Goal: Information Seeking & Learning: Learn about a topic

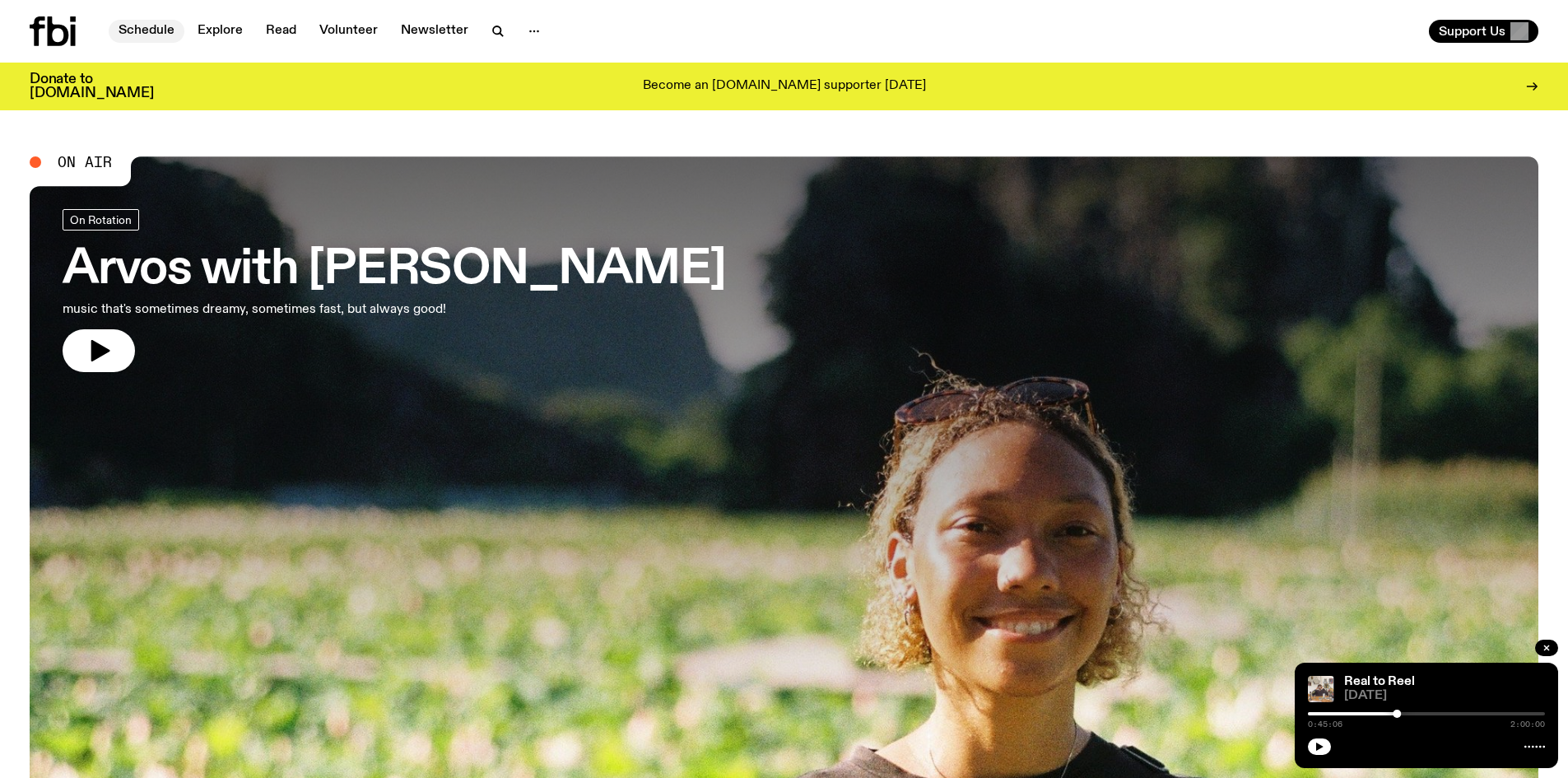
click at [155, 29] on link "Schedule" at bounding box center [146, 31] width 76 height 23
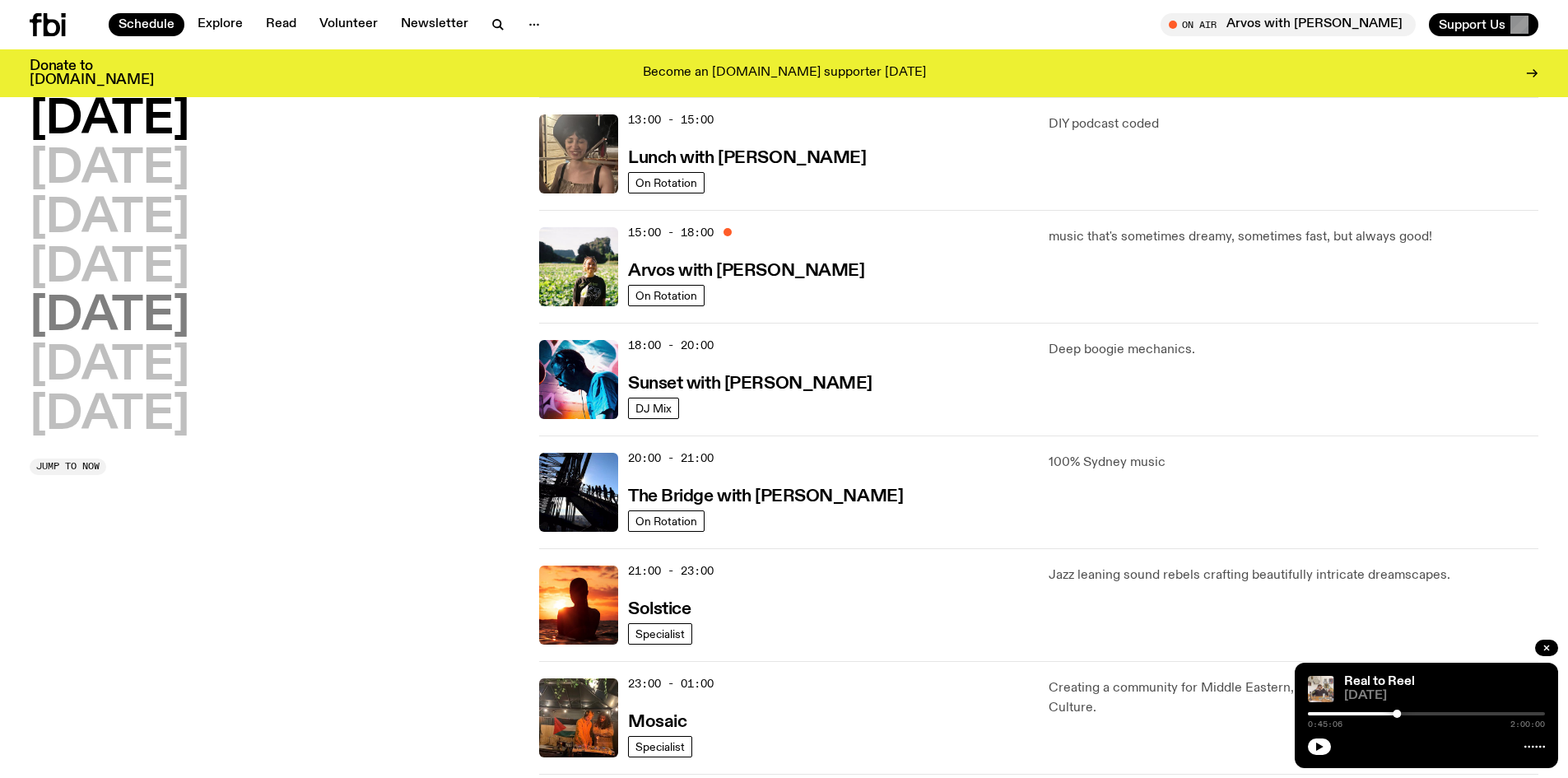
scroll to position [483, 0]
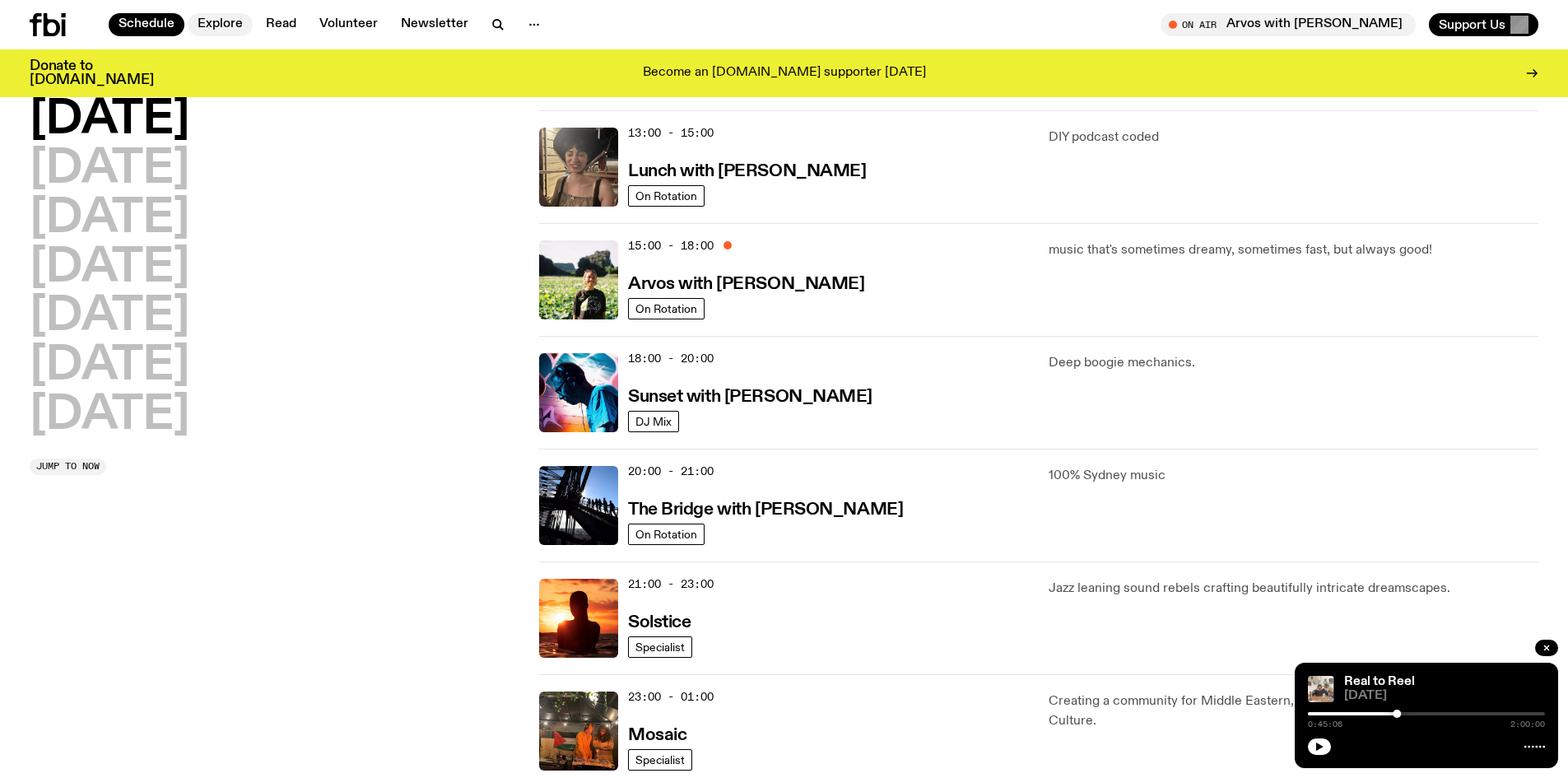
click at [210, 20] on link "Explore" at bounding box center [221, 24] width 65 height 23
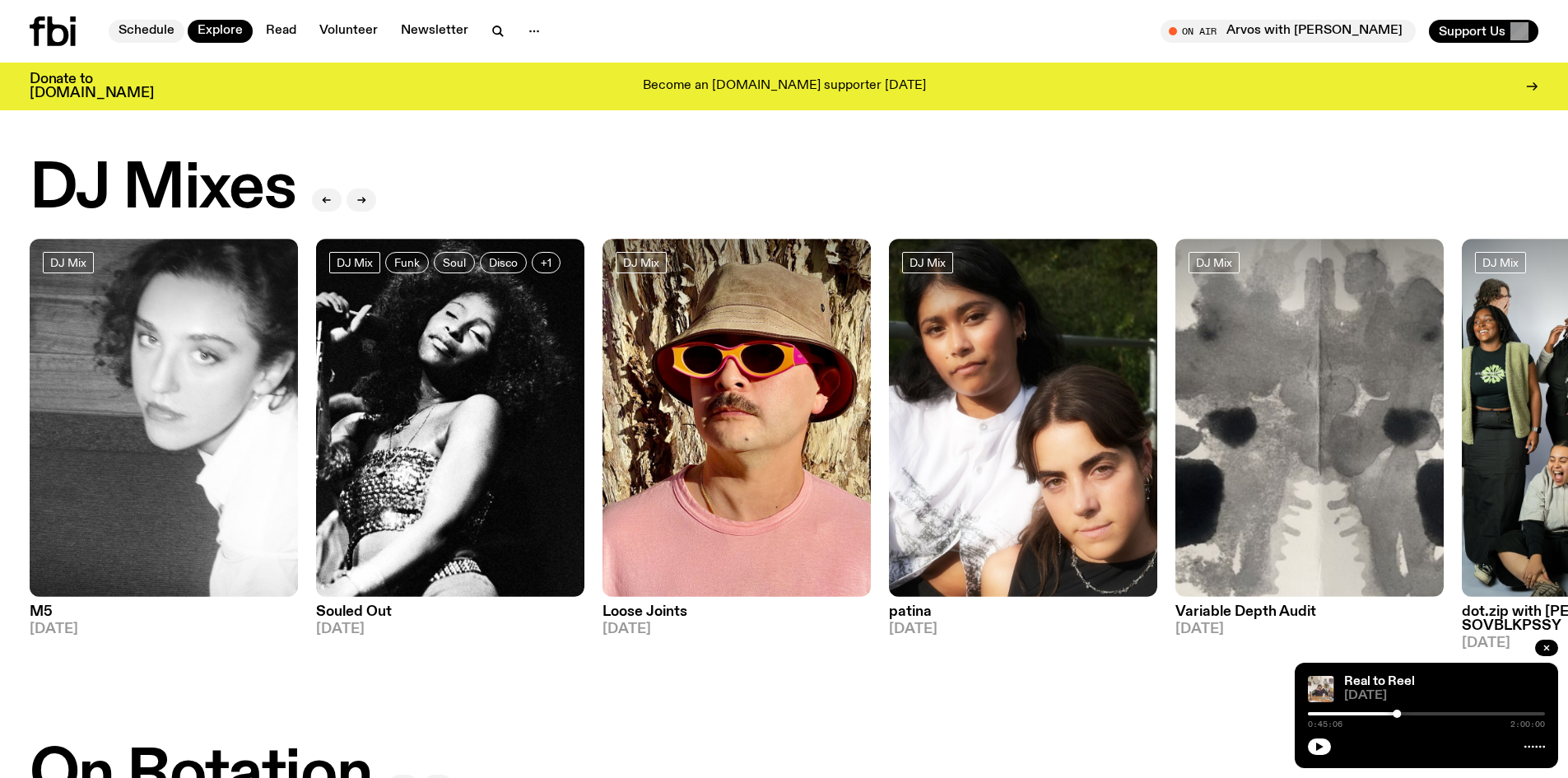
click at [152, 30] on link "Schedule" at bounding box center [146, 31] width 76 height 23
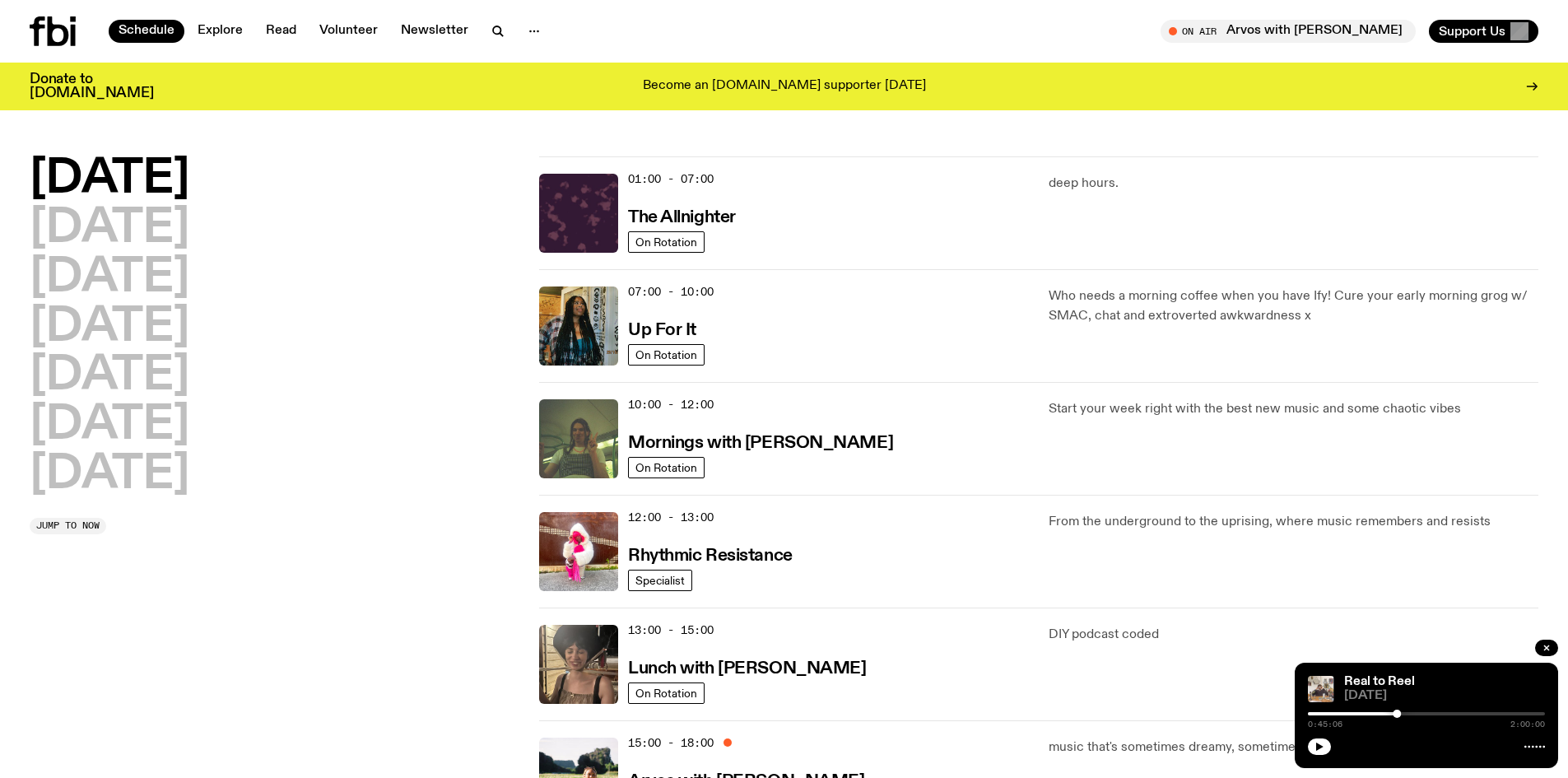
click at [112, 183] on h2 "[DATE]" at bounding box center [109, 179] width 160 height 46
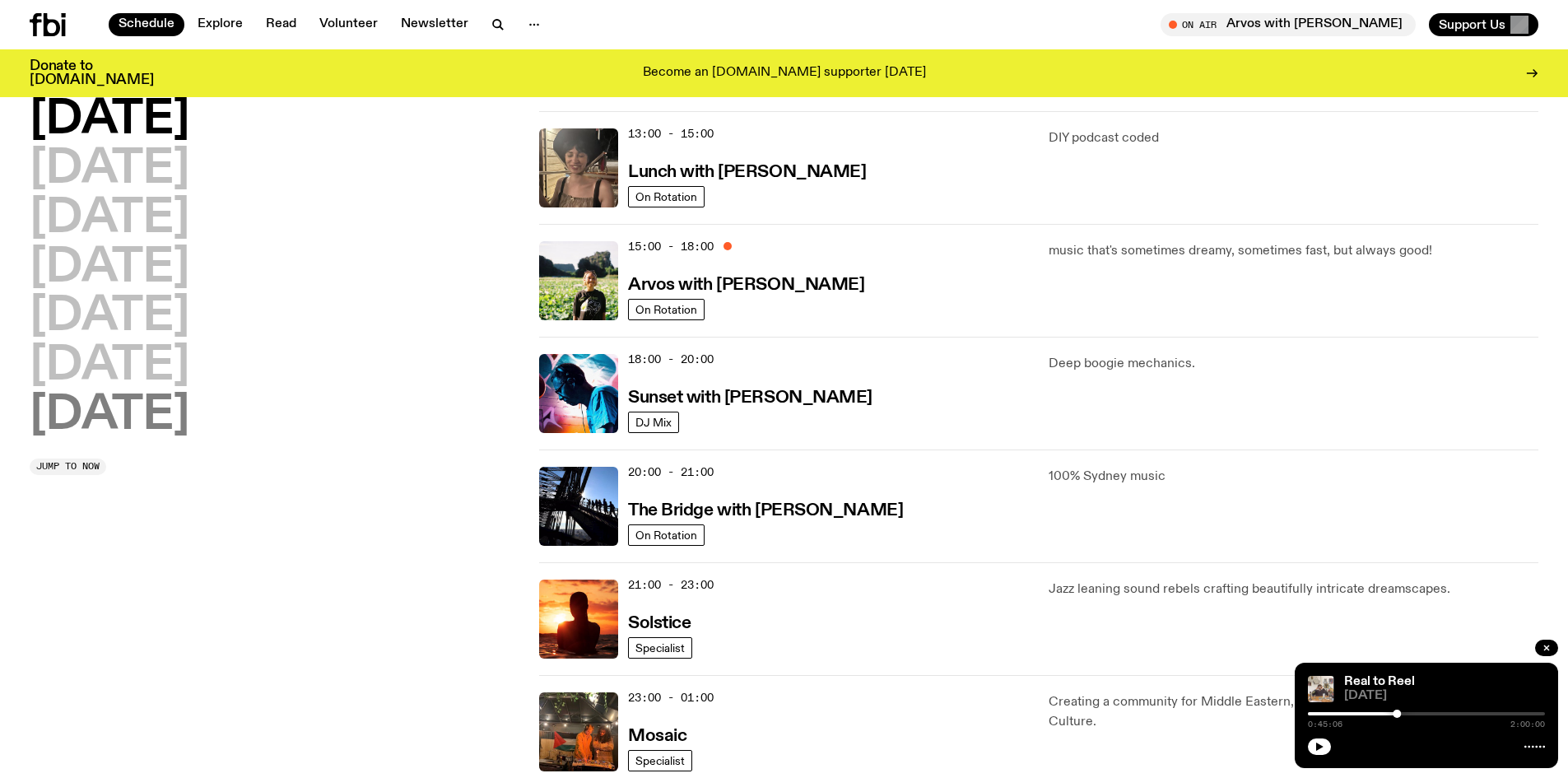
click at [115, 419] on h2 "[DATE]" at bounding box center [109, 415] width 160 height 46
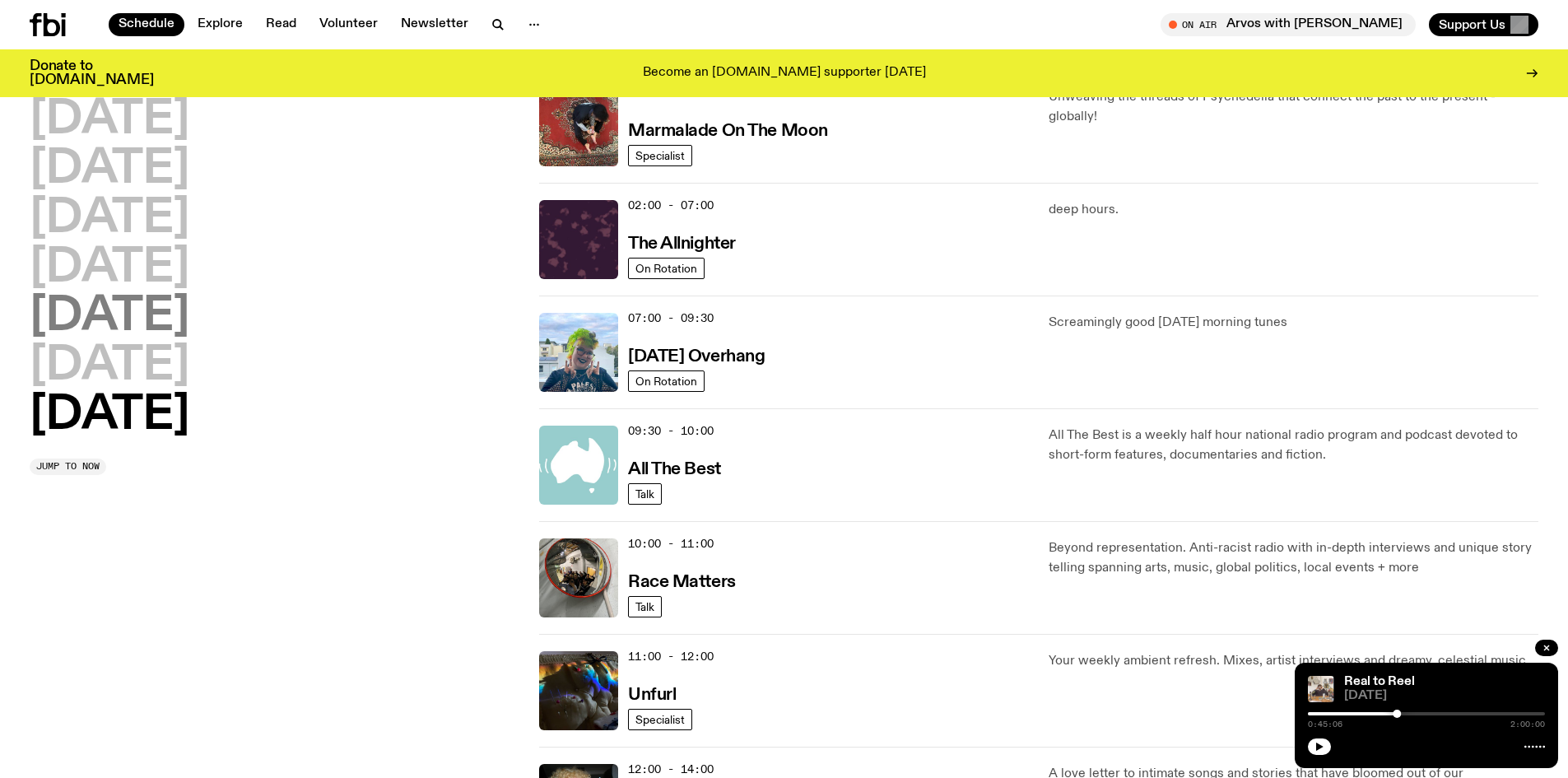
scroll to position [46, 0]
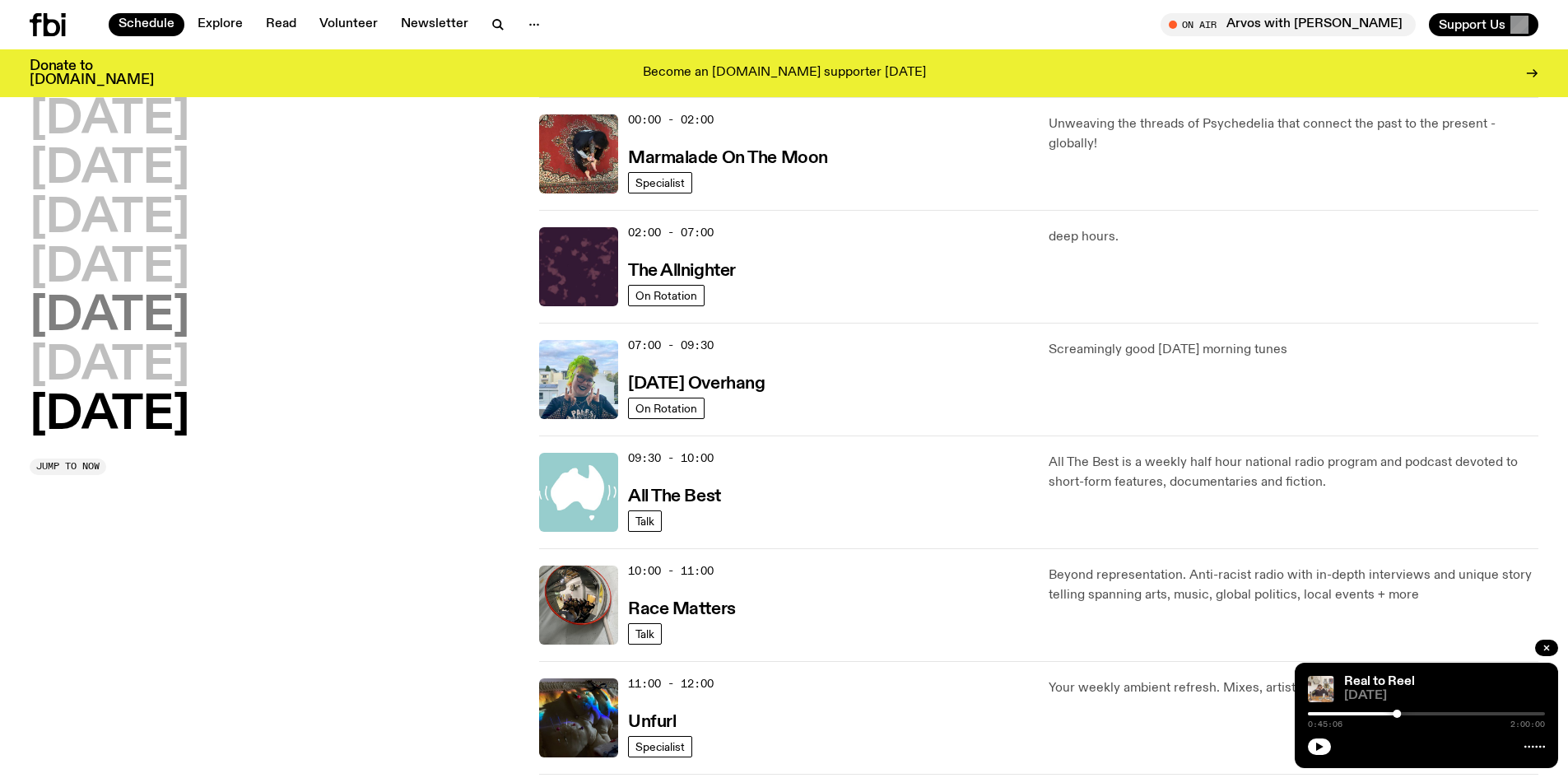
click at [124, 307] on h2 "[DATE]" at bounding box center [109, 316] width 160 height 46
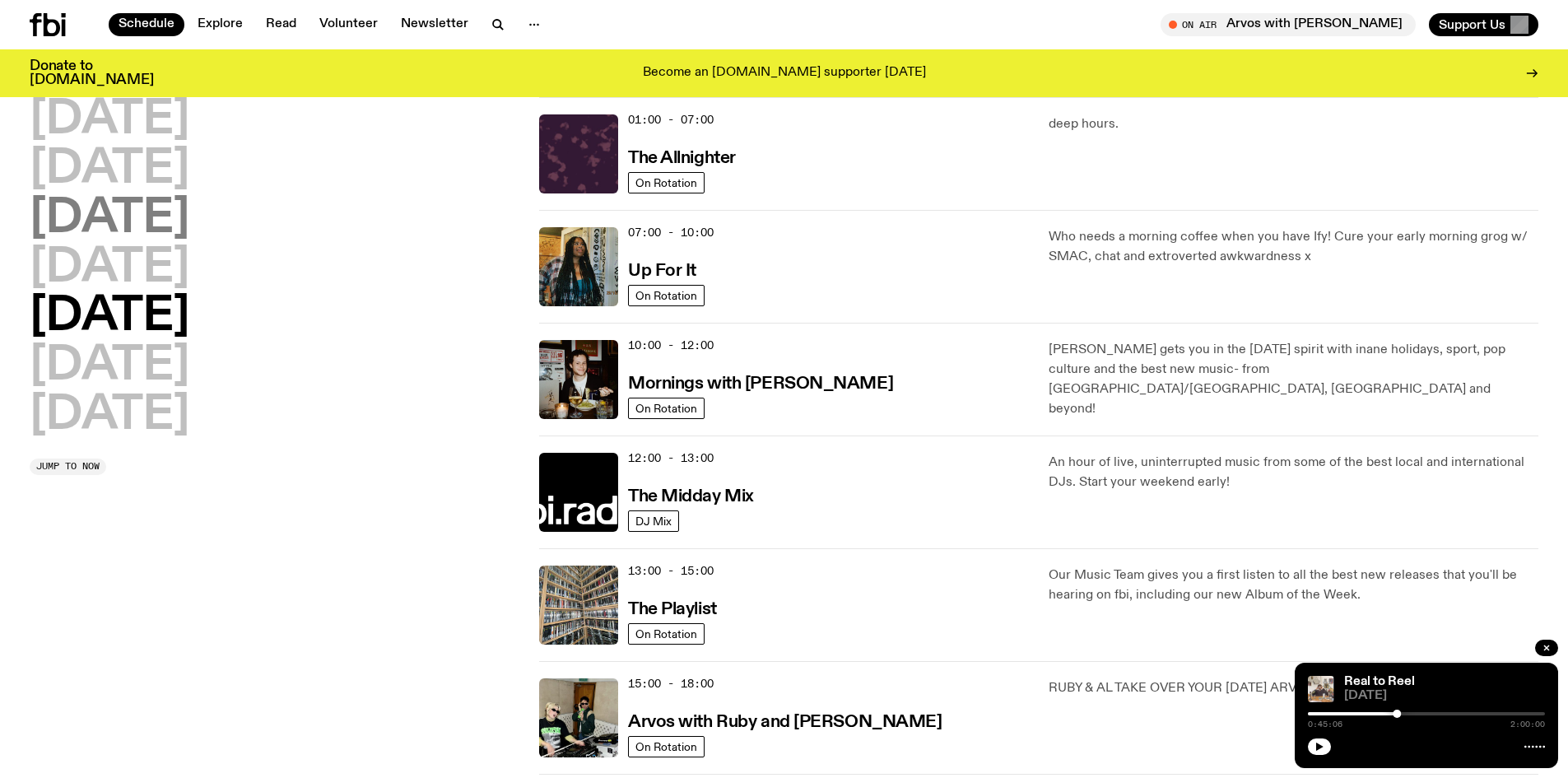
click at [140, 217] on h2 "[DATE]" at bounding box center [109, 219] width 160 height 46
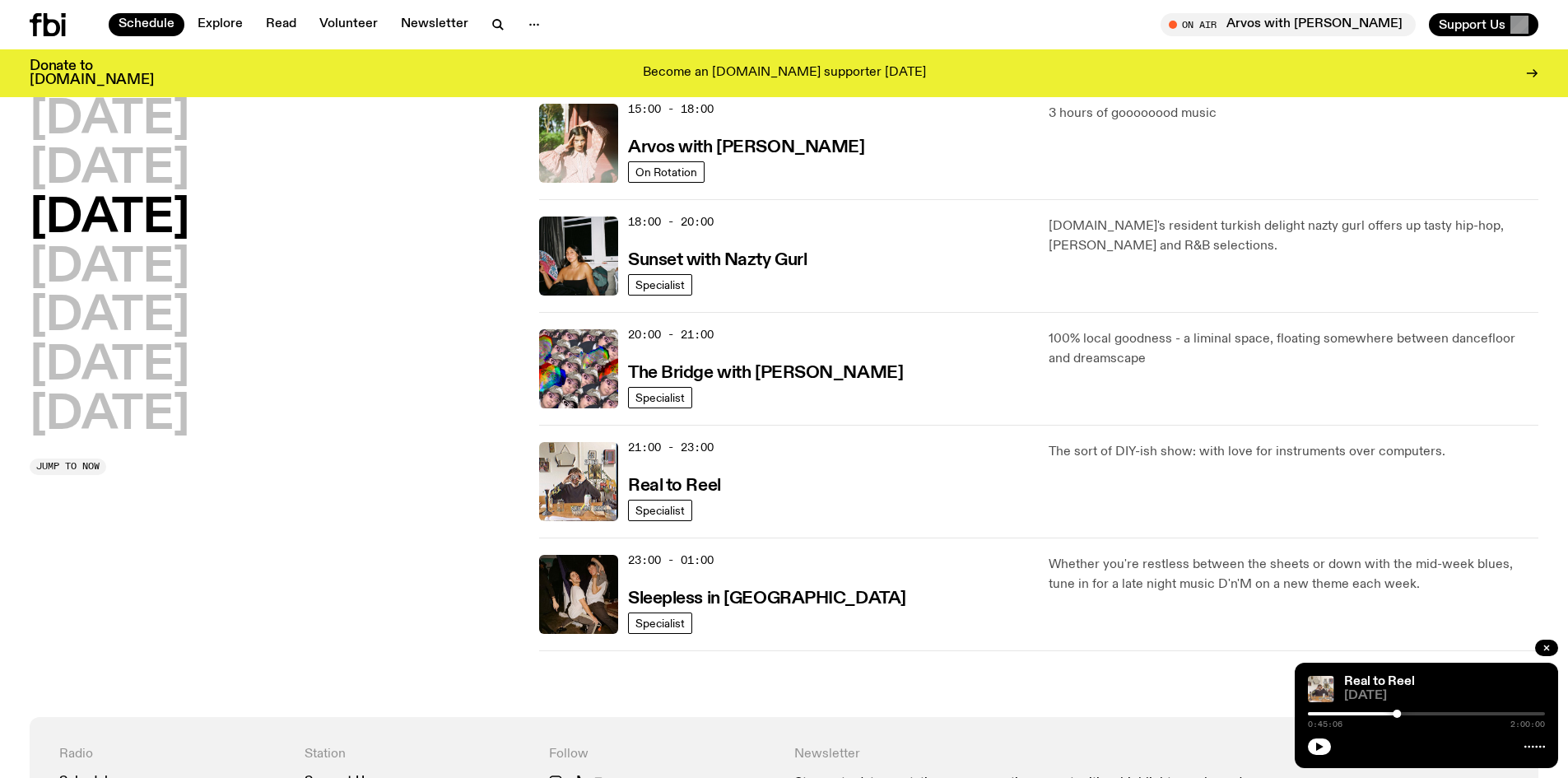
scroll to position [622, 0]
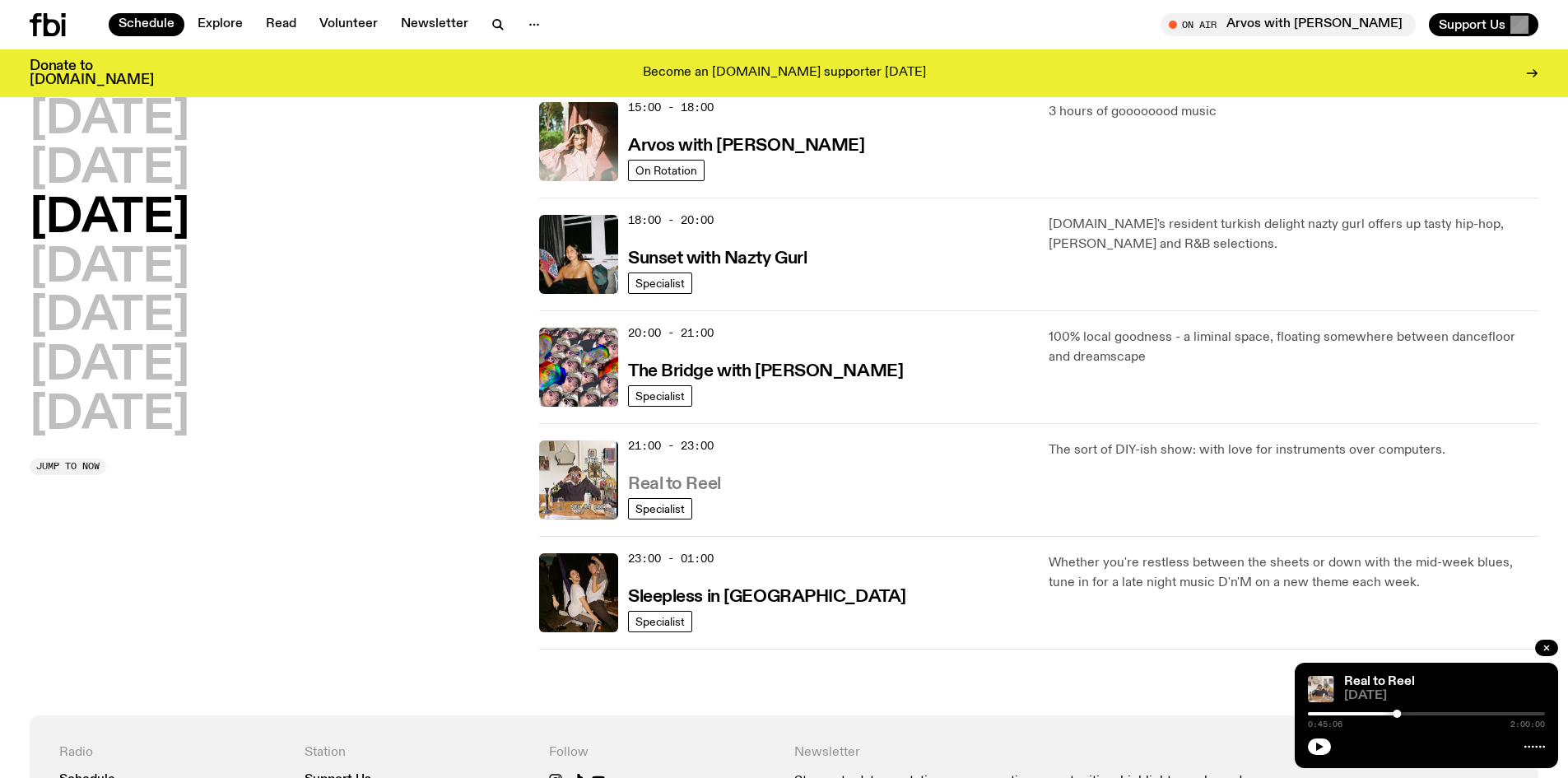
click at [664, 481] on h3 "Real to Reel" at bounding box center [674, 483] width 93 height 17
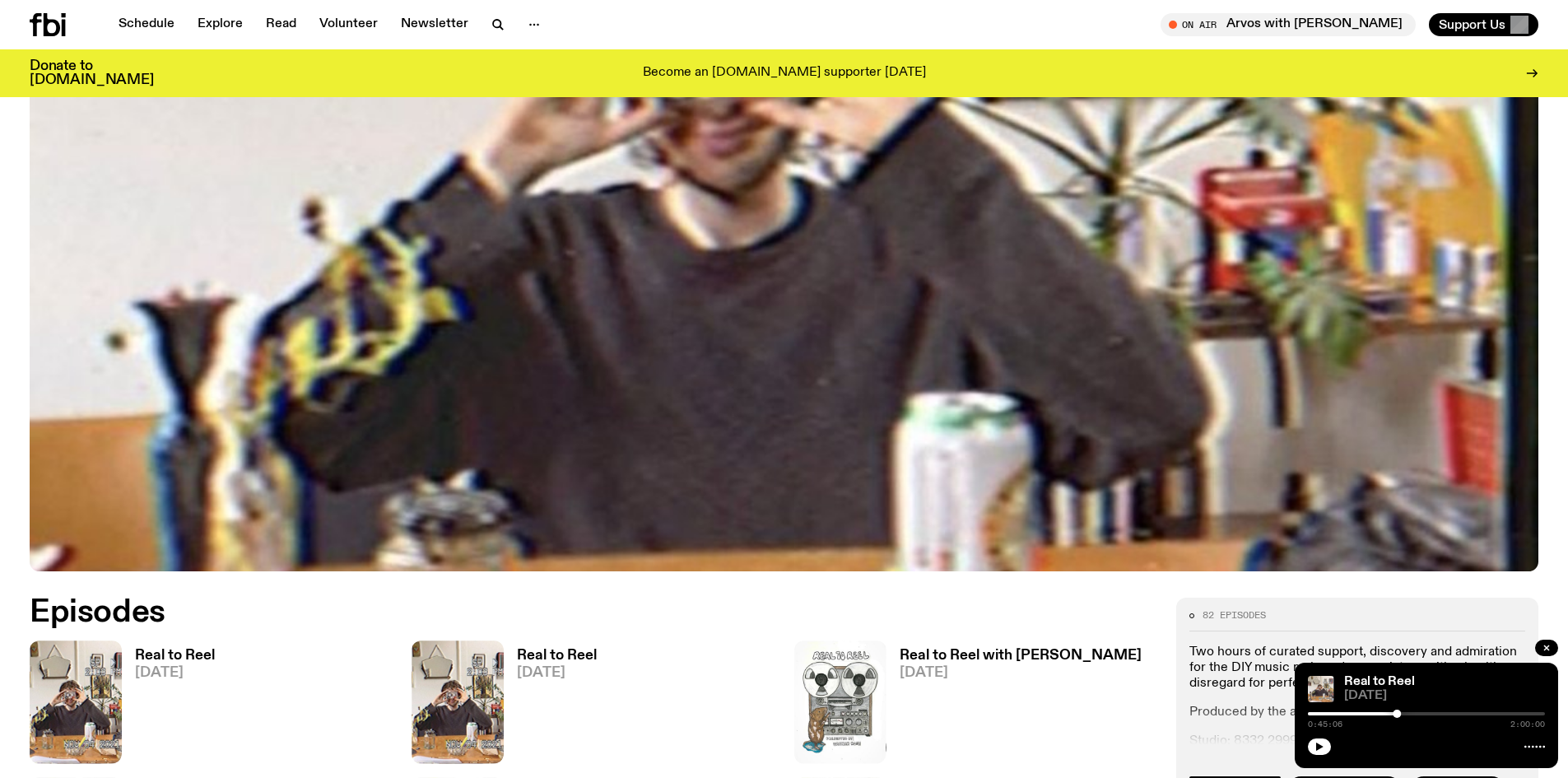
scroll to position [979, 0]
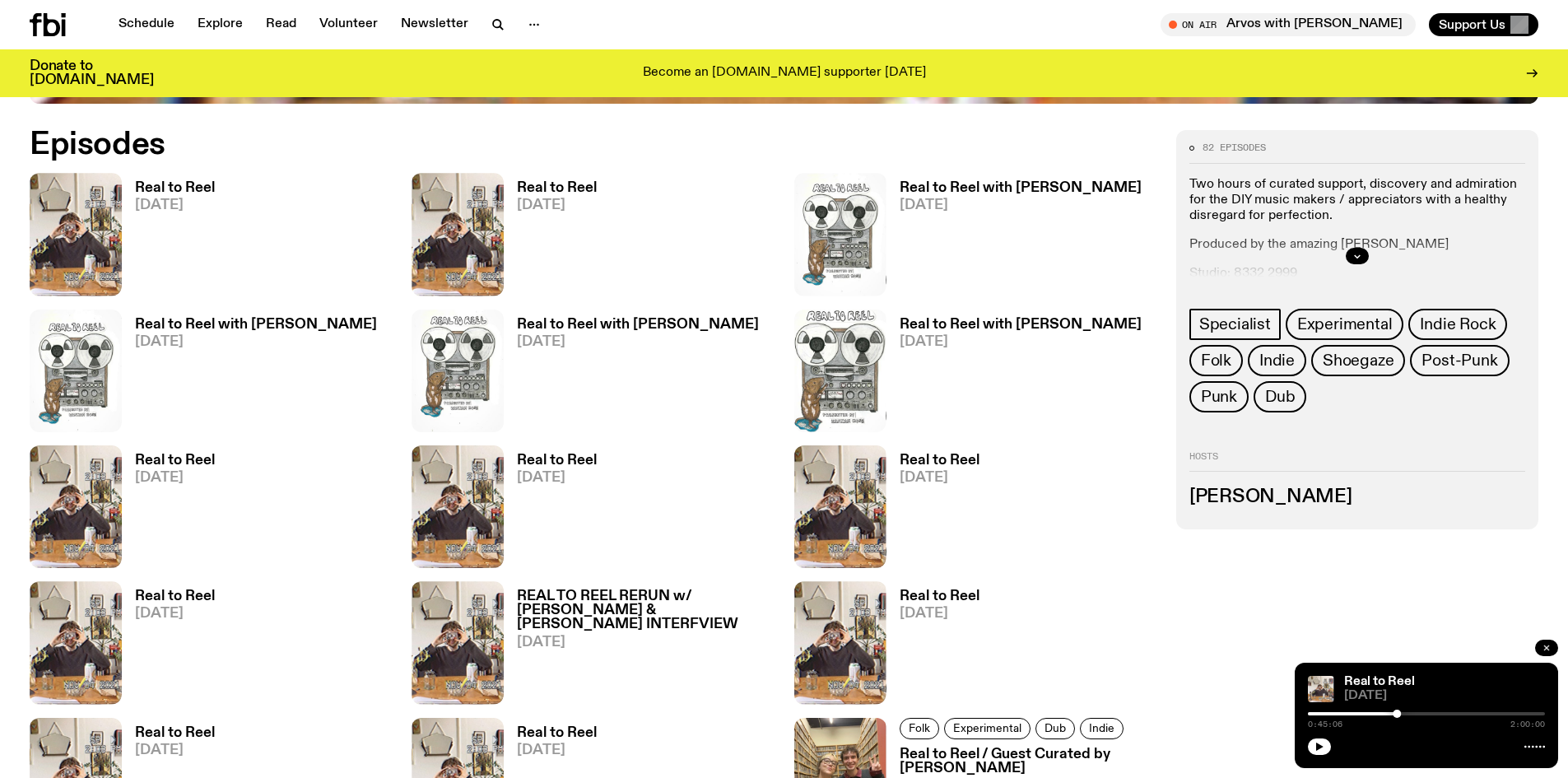
click at [1546, 648] on icon "button" at bounding box center [1545, 647] width 5 height 5
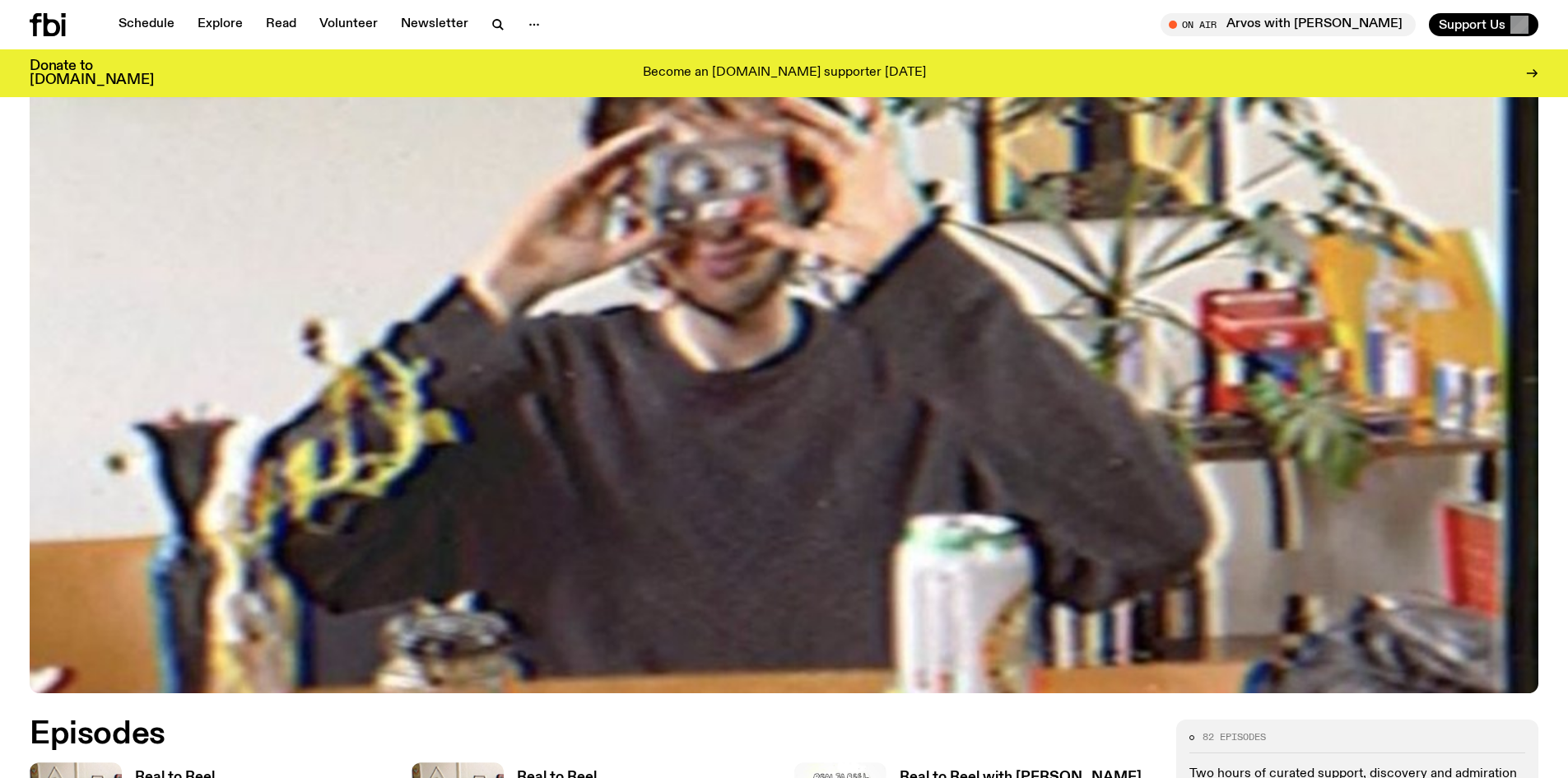
scroll to position [106, 0]
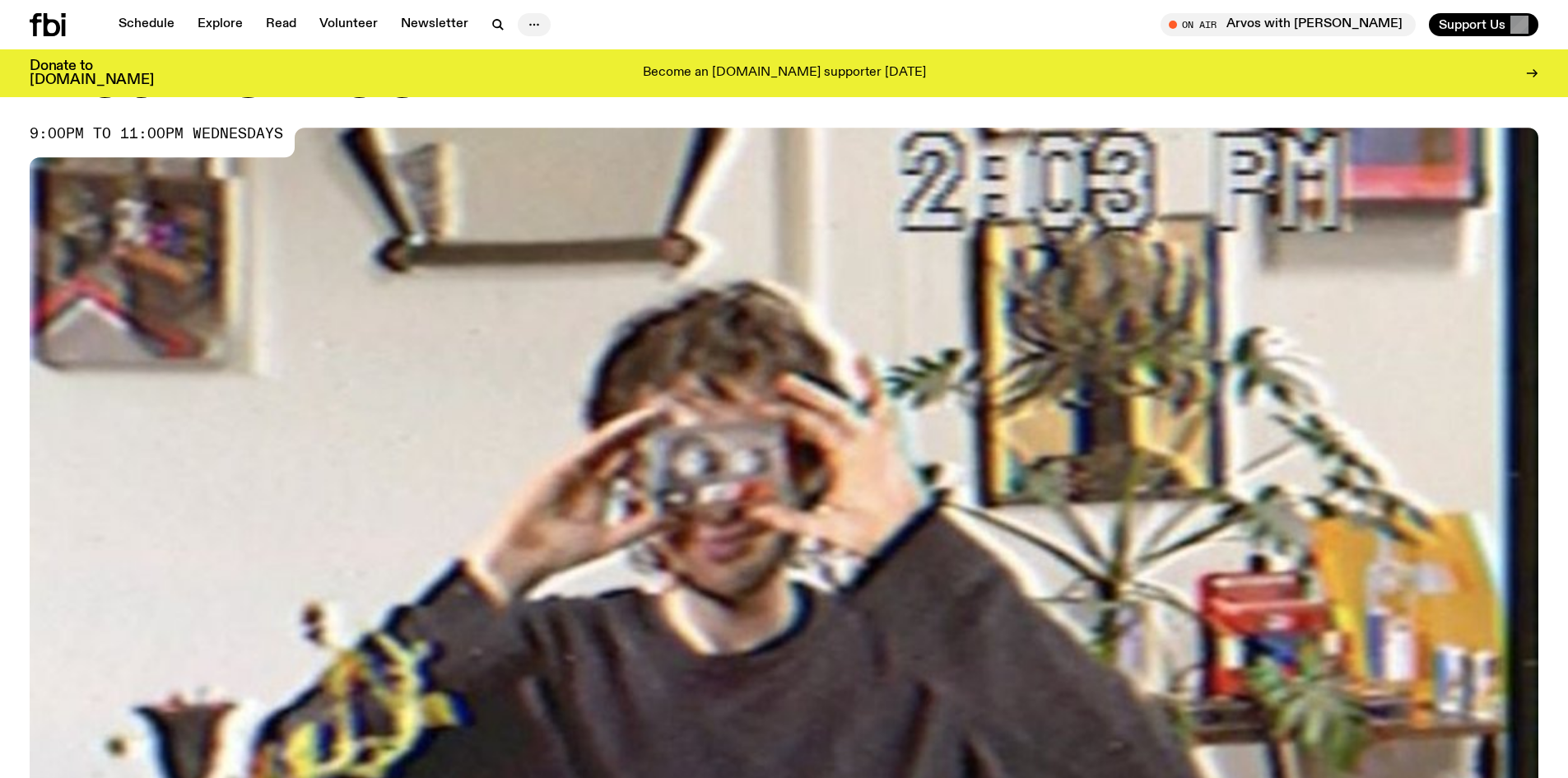
click at [533, 20] on icon "button" at bounding box center [534, 24] width 20 height 20
click at [526, 86] on link "Contact" at bounding box center [533, 87] width 82 height 23
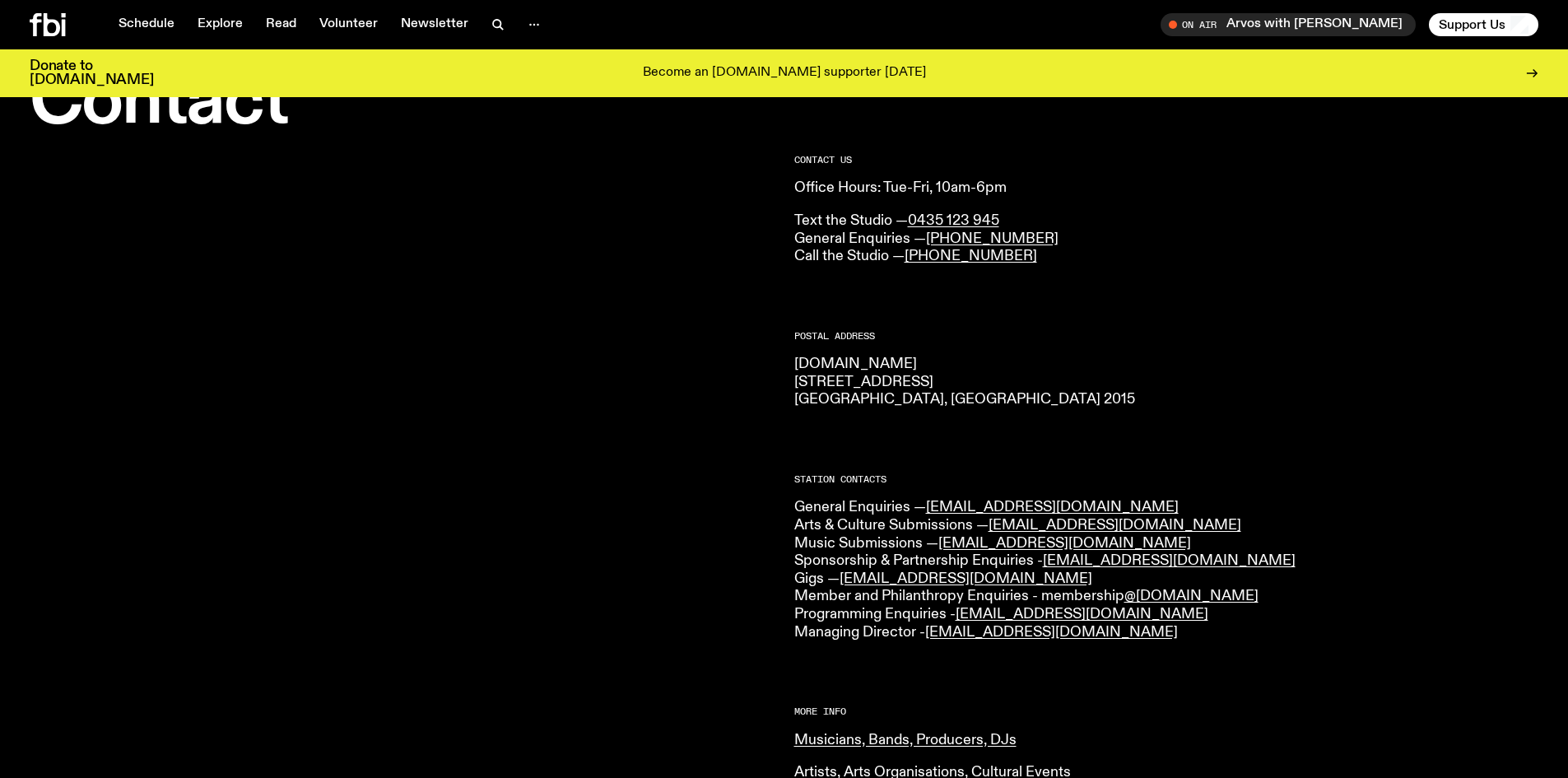
scroll to position [239, 0]
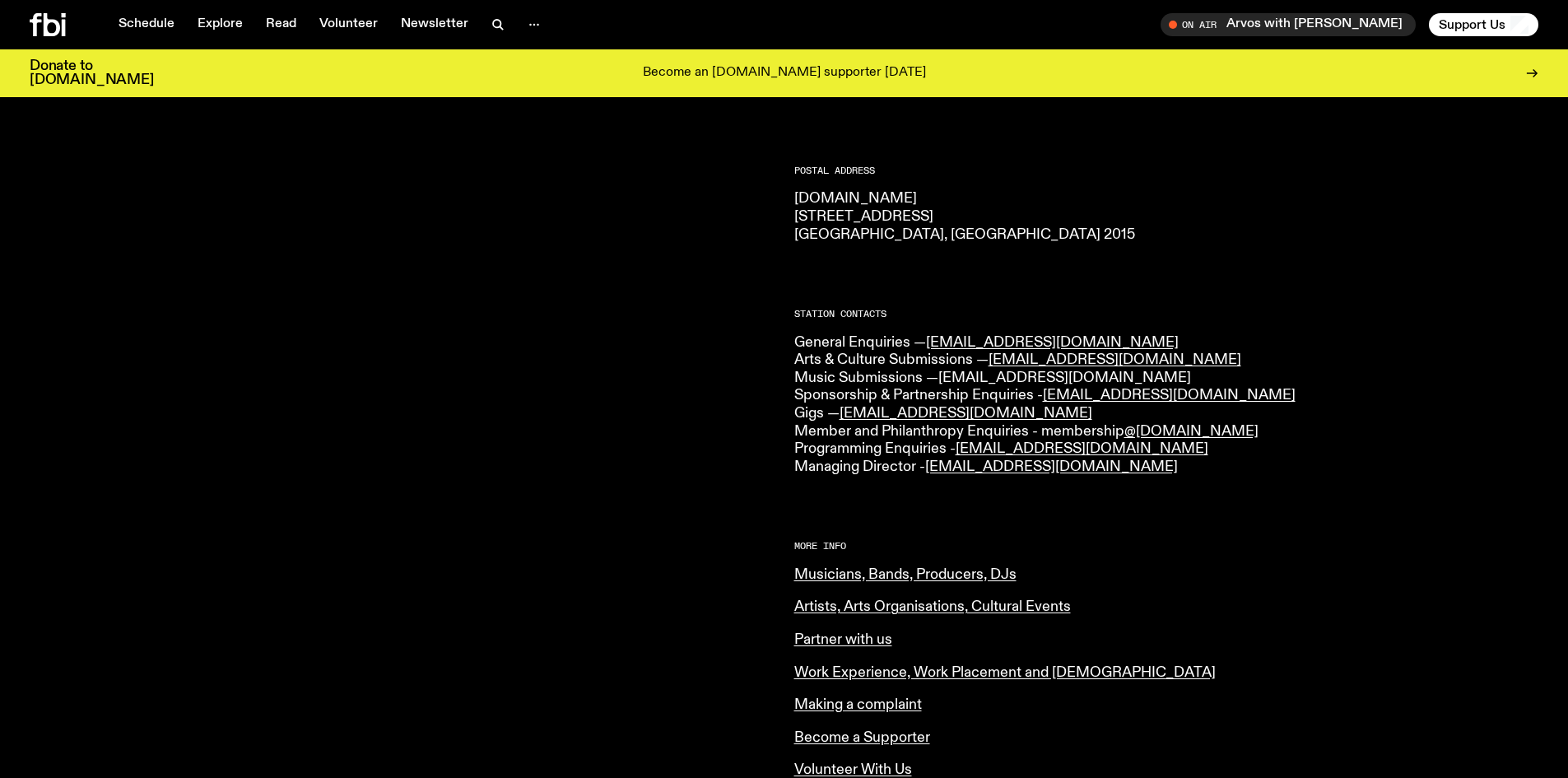
click at [971, 373] on link "[EMAIL_ADDRESS][DOMAIN_NAME]" at bounding box center [1065, 378] width 253 height 14
click at [1193, 281] on div "CONTACT US Office Hours: Tue-Fri, 10am-6pm Text the Studio — 0435 123 945 Gener…" at bounding box center [1167, 472] width 745 height 964
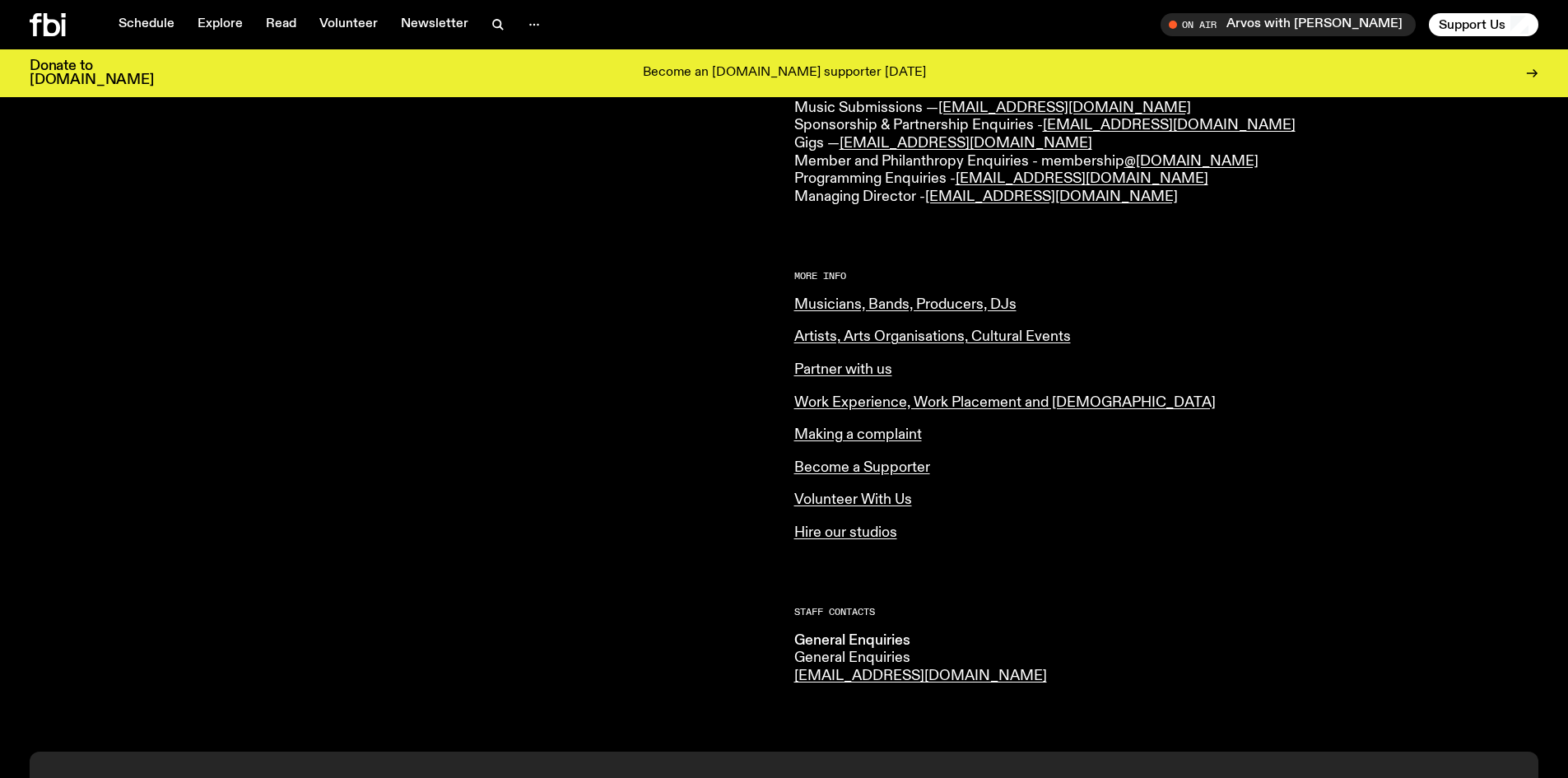
scroll to position [323, 0]
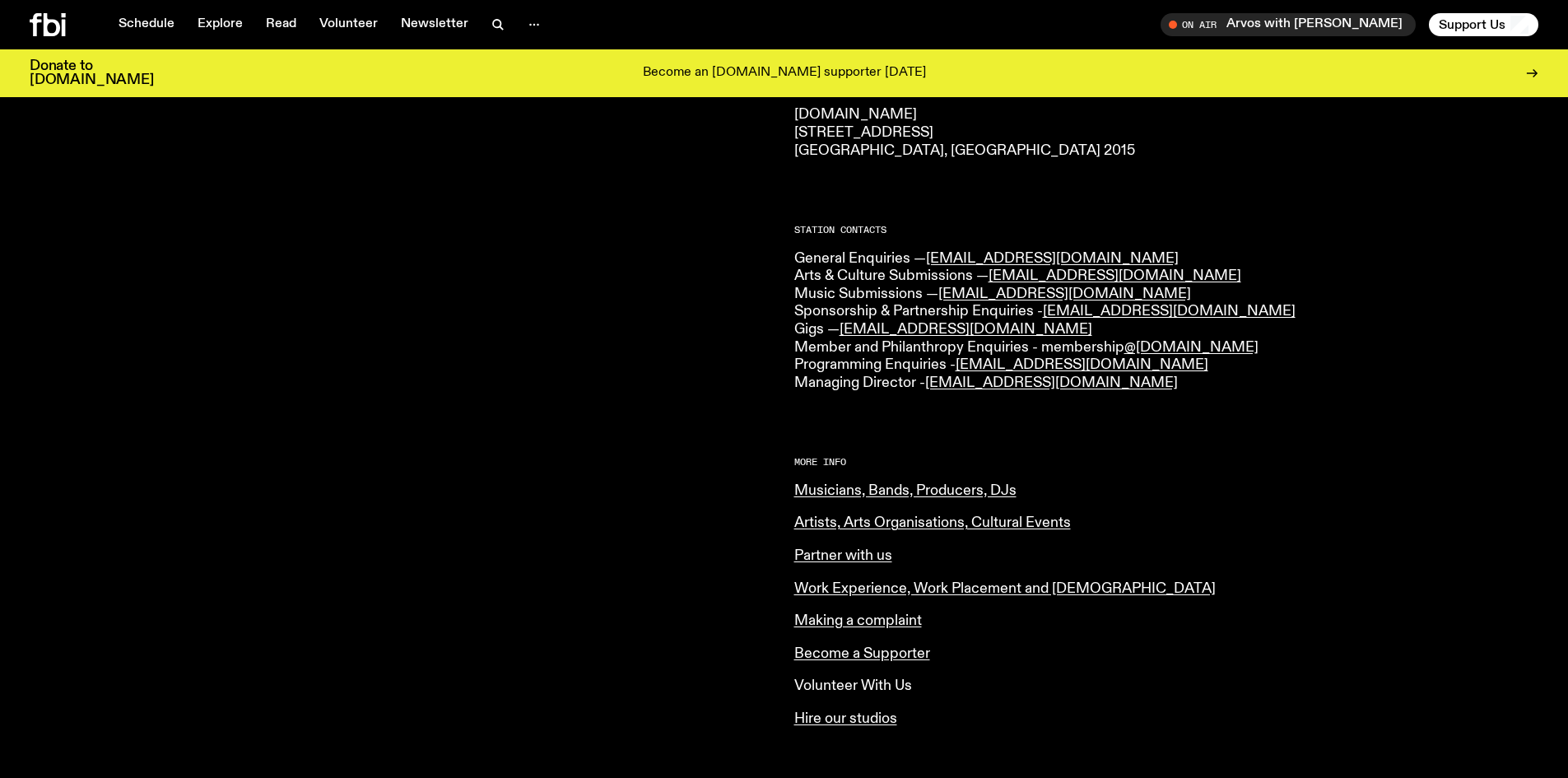
click at [871, 681] on link "Volunteer With Us" at bounding box center [853, 685] width 117 height 14
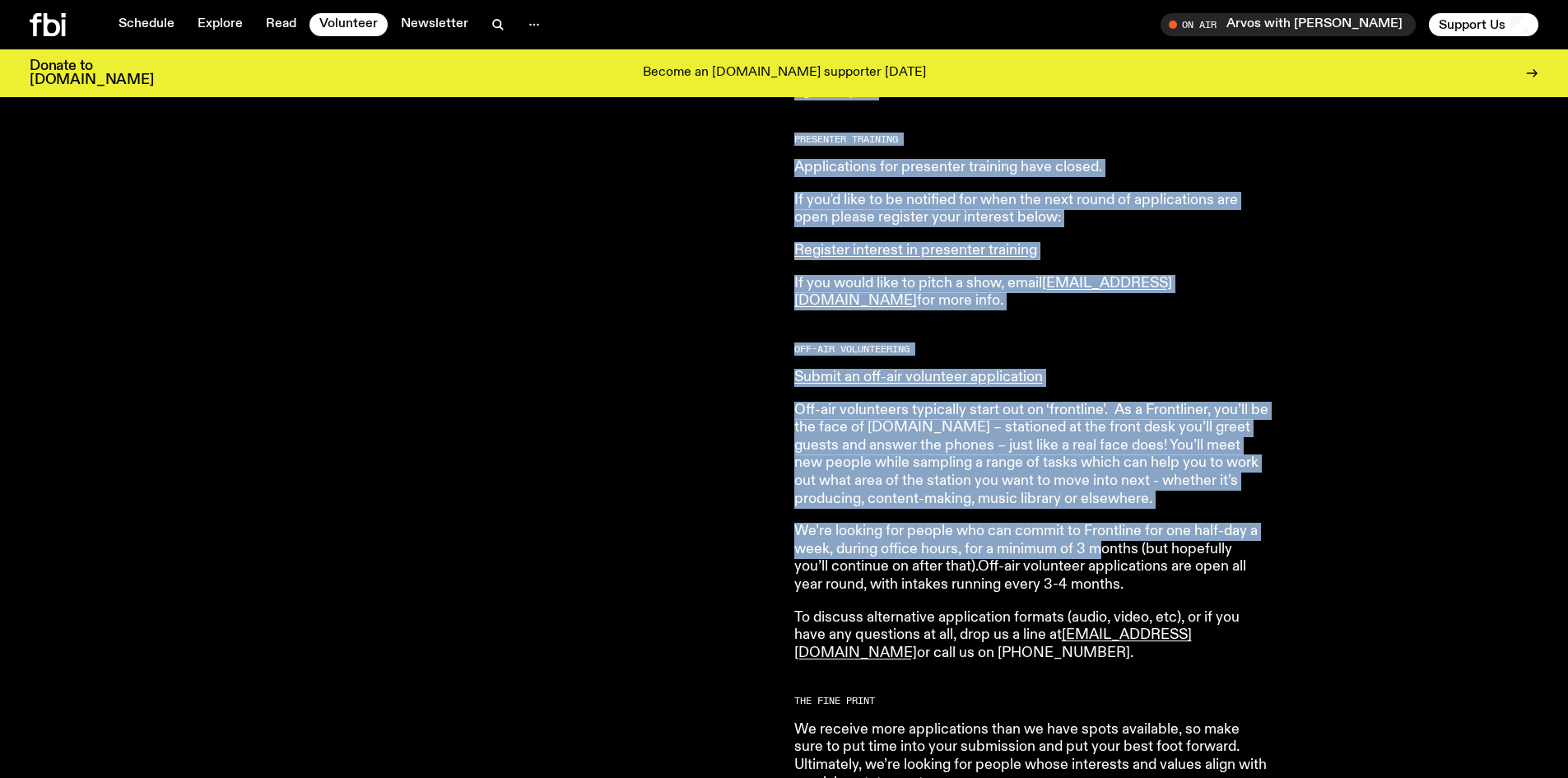
scroll to position [817, 0]
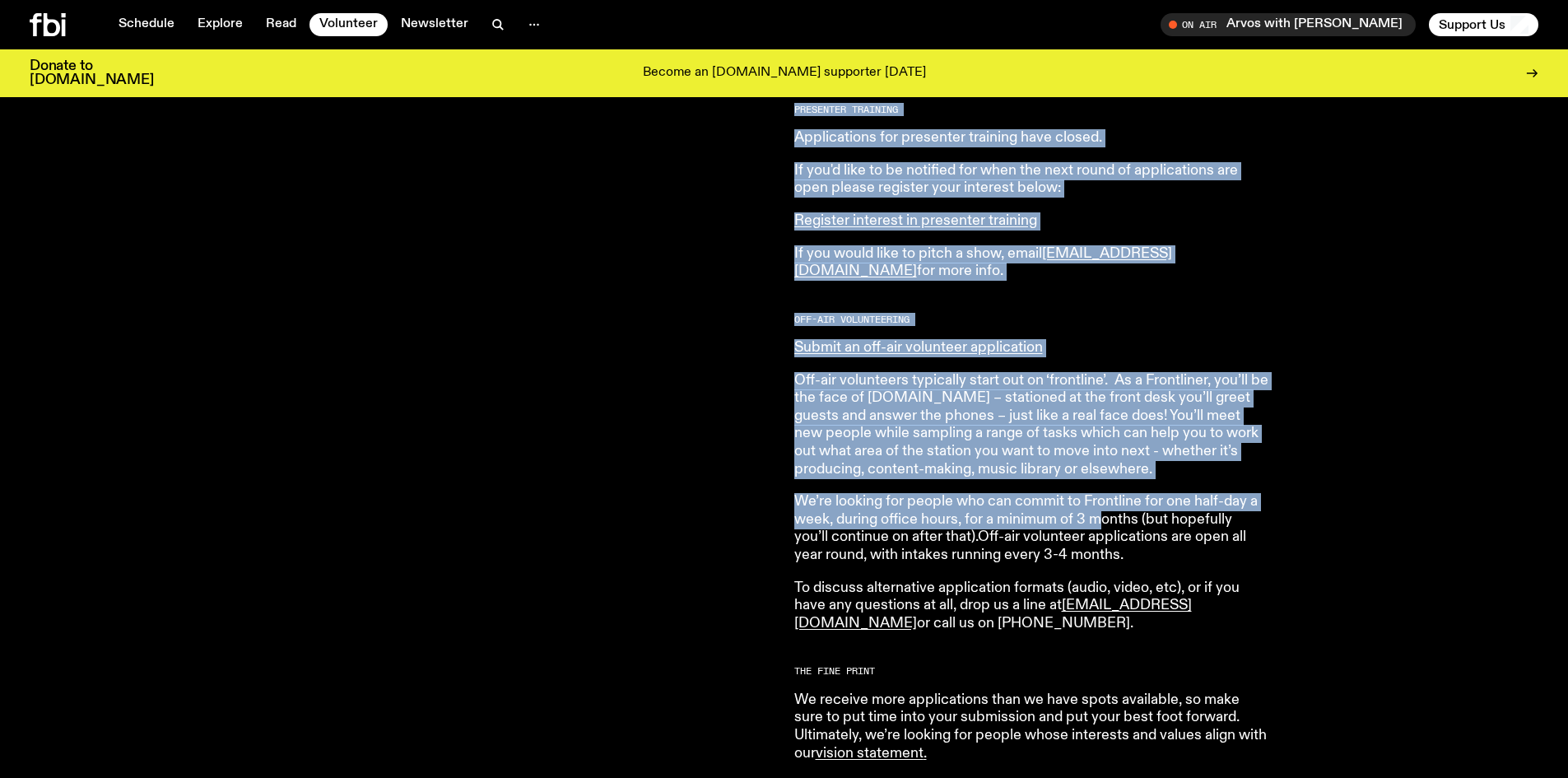
drag, startPoint x: 784, startPoint y: 345, endPoint x: 1119, endPoint y: 563, distance: 399.7
click at [1119, 563] on div "Both on-air and behind the scenes, it’s our volunteers who make it all happen. …" at bounding box center [784, 417] width 1568 height 1156
click at [1118, 563] on p "We’re looking for people who can commit to Frontline for one half-day a week, d…" at bounding box center [1031, 528] width 474 height 70
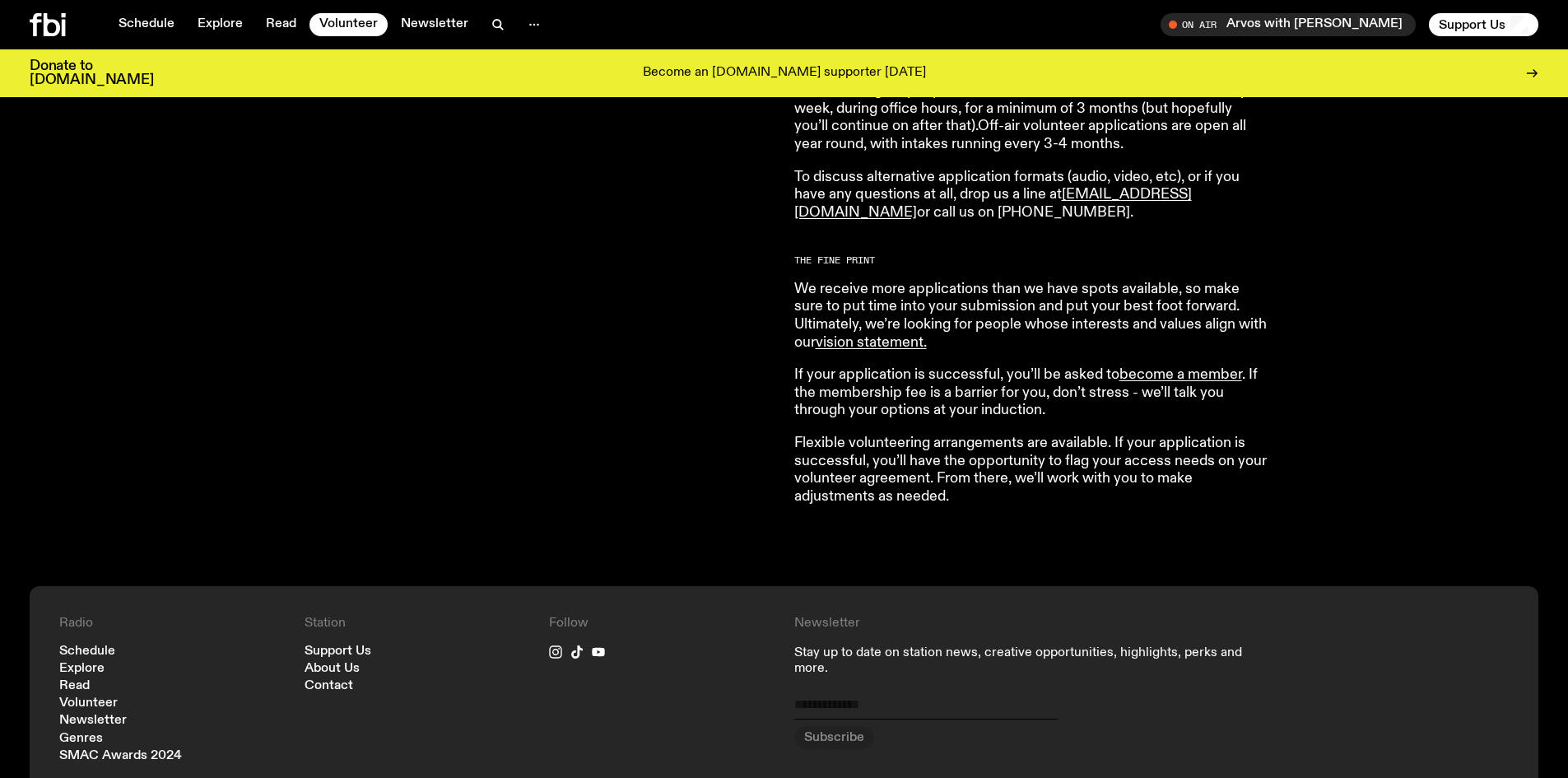
scroll to position [1229, 0]
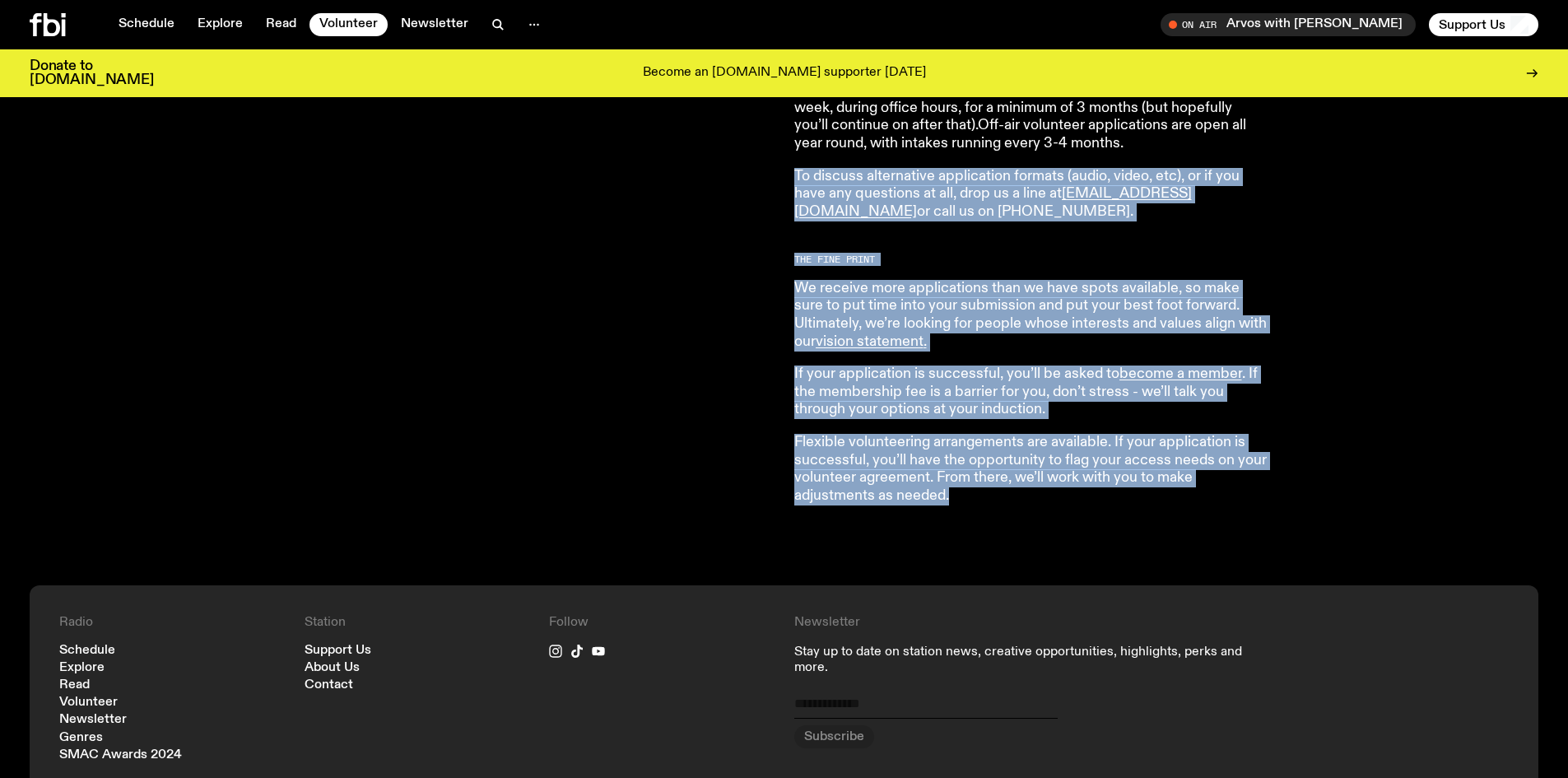
drag, startPoint x: 1199, startPoint y: 526, endPoint x: 785, endPoint y: 182, distance: 538.3
click at [785, 182] on div "Both on-air and behind the scenes, it’s our volunteers who make it all happen. …" at bounding box center [784, 6] width 1568 height 1156
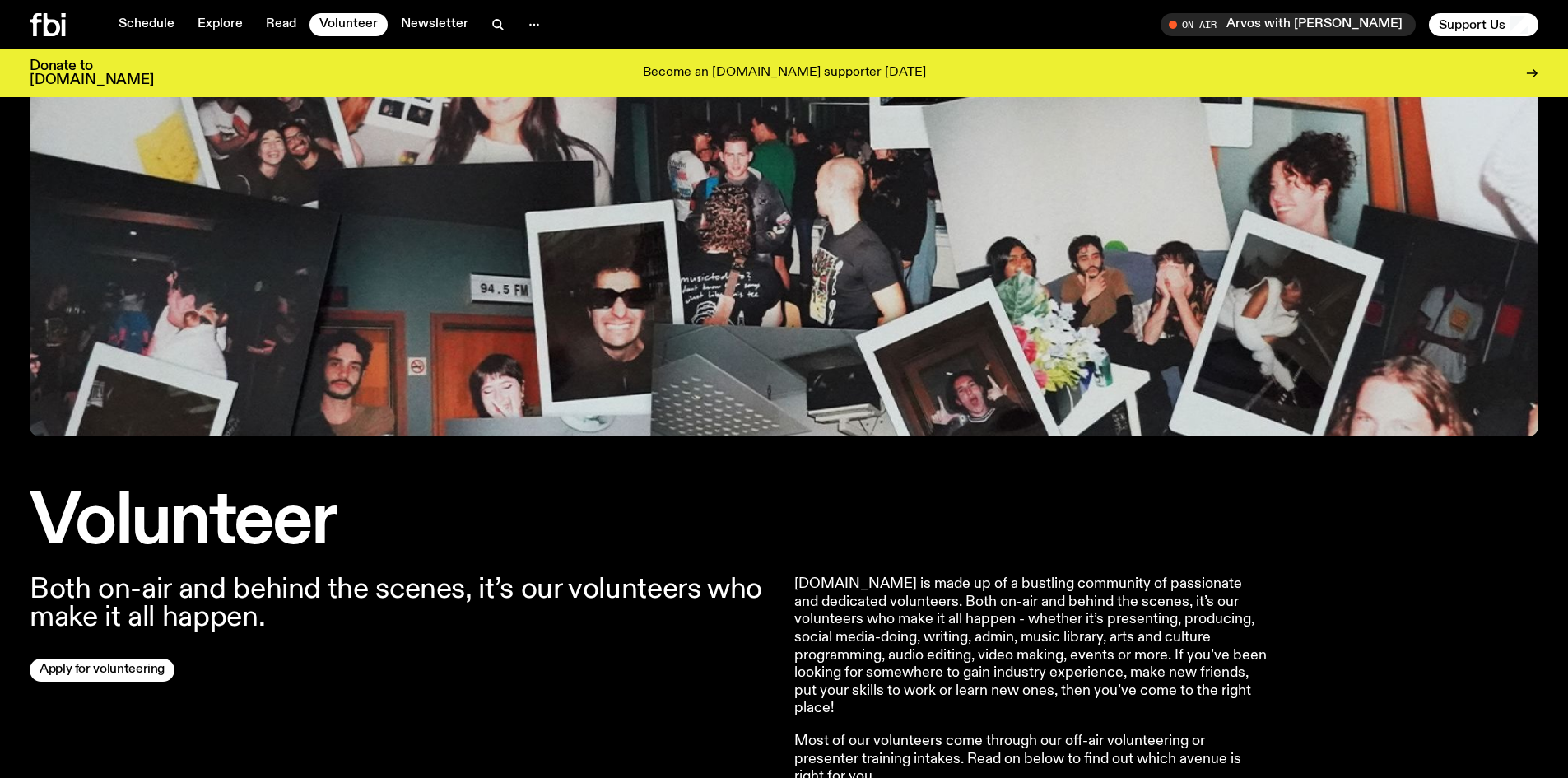
scroll to position [0, 0]
